Goal: Information Seeking & Learning: Learn about a topic

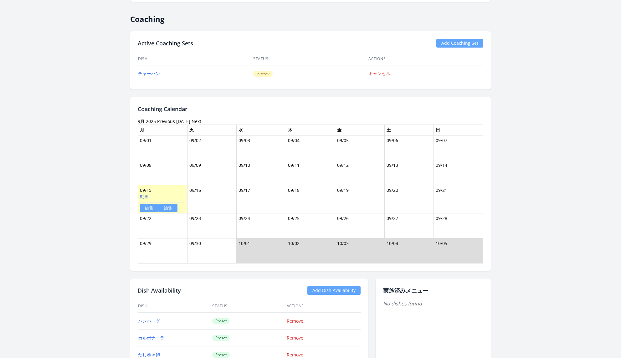
scroll to position [534, 0]
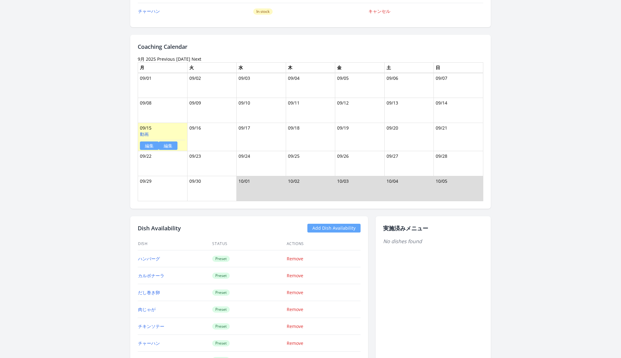
click at [171, 142] on link "編集" at bounding box center [168, 146] width 19 height 8
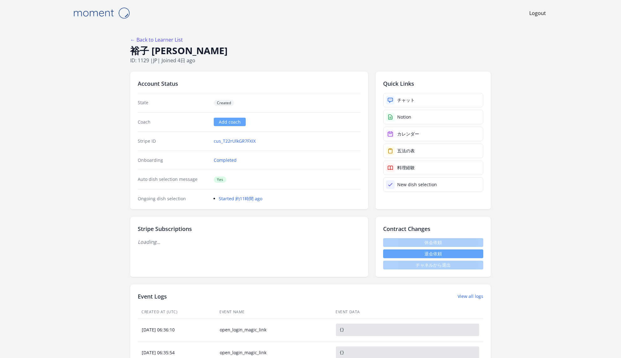
scroll to position [534, 0]
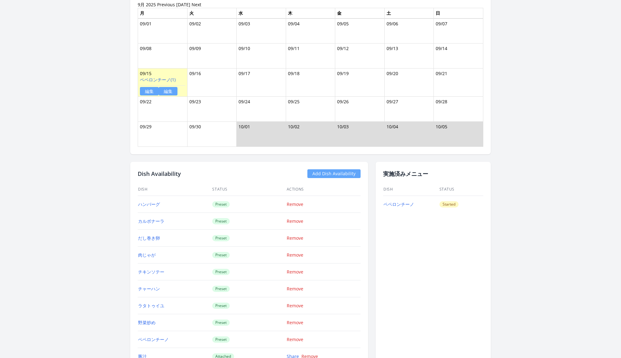
scroll to position [567, 0]
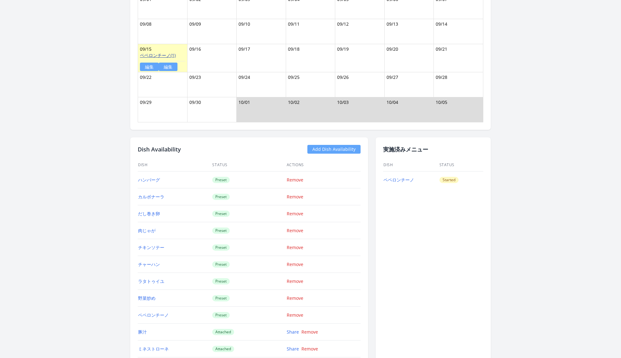
click at [145, 54] on link "ペペロンチーノ(1)" at bounding box center [158, 55] width 36 height 6
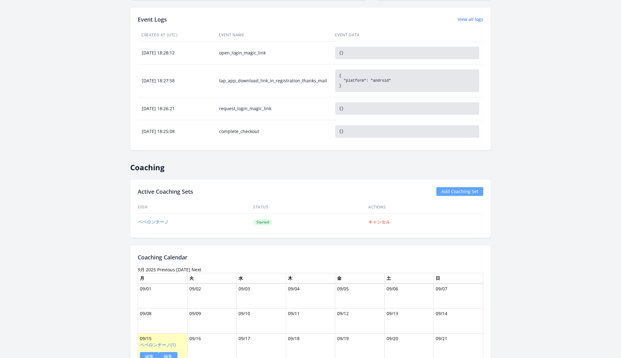
scroll to position [306, 0]
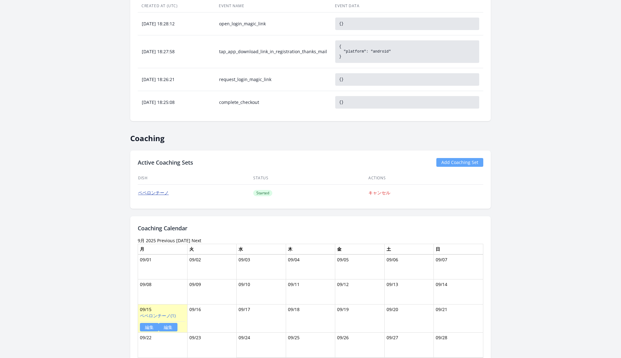
click at [151, 192] on link "ペペロンチーノ" at bounding box center [153, 193] width 31 height 6
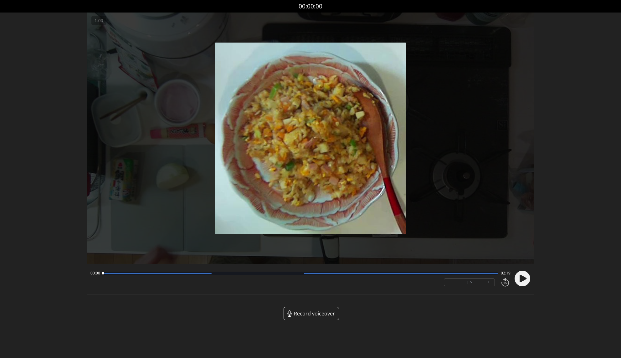
click at [516, 281] on circle at bounding box center [523, 279] width 16 height 16
click at [531, 281] on div "00:05 02:14 − 1 × +" at bounding box center [311, 279] width 448 height 23
click at [333, 126] on img at bounding box center [311, 139] width 192 height 192
click at [523, 281] on circle at bounding box center [523, 279] width 16 height 16
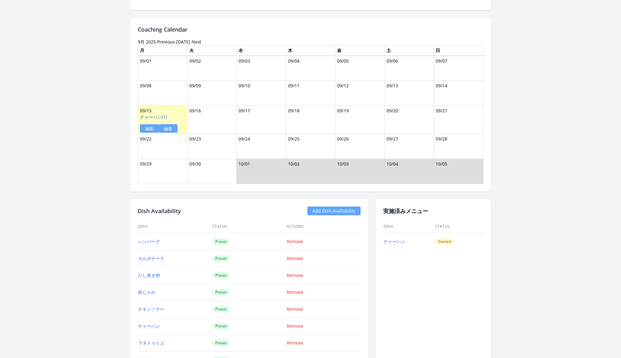
scroll to position [484, 0]
